Goal: Find specific page/section: Find specific page/section

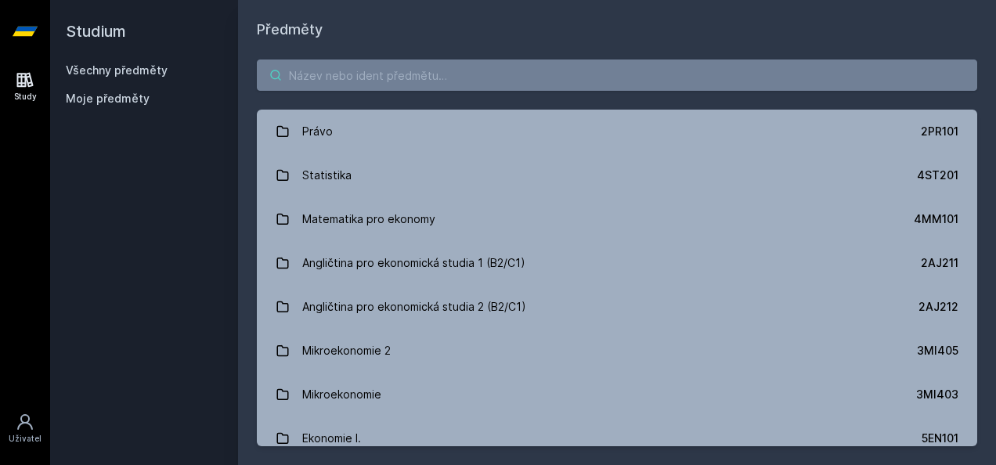
click at [400, 84] on input "search" at bounding box center [617, 75] width 720 height 31
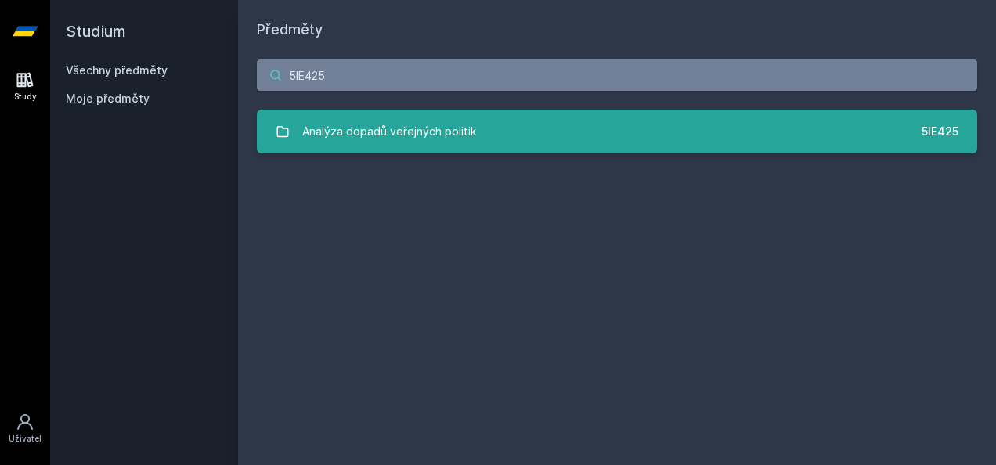
type input "5IE425"
click at [365, 131] on div "Analýza dopadů veřejných politik" at bounding box center [389, 131] width 174 height 31
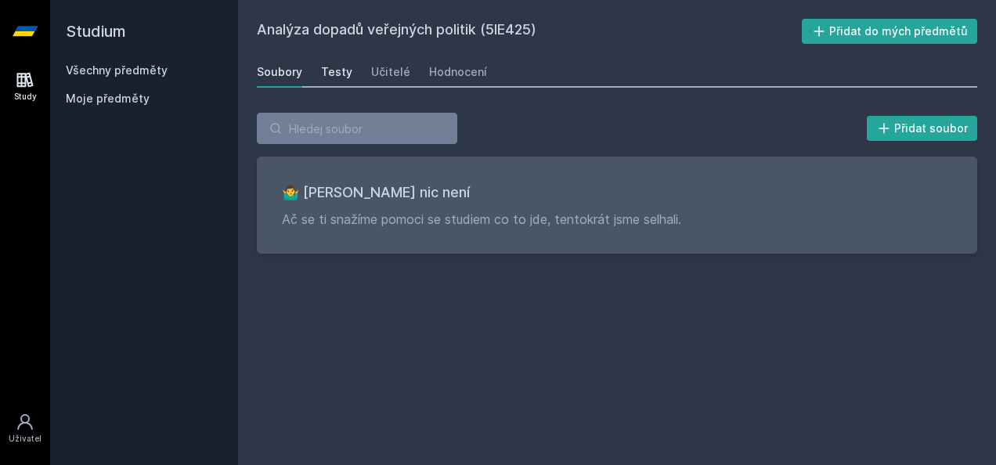
click at [325, 79] on div "Testy" at bounding box center [336, 72] width 31 height 16
click at [395, 74] on div "Učitelé" at bounding box center [390, 72] width 39 height 16
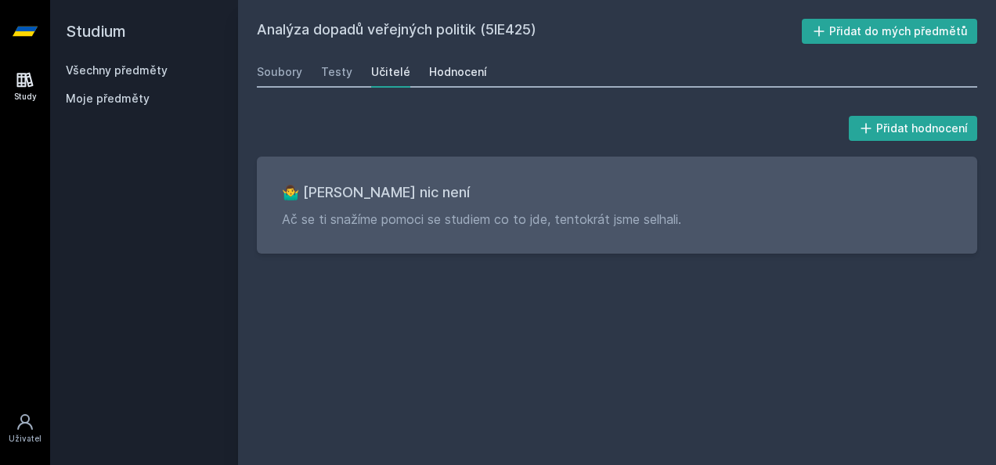
click at [431, 74] on div "Hodnocení" at bounding box center [458, 72] width 58 height 16
